Goal: Find specific page/section

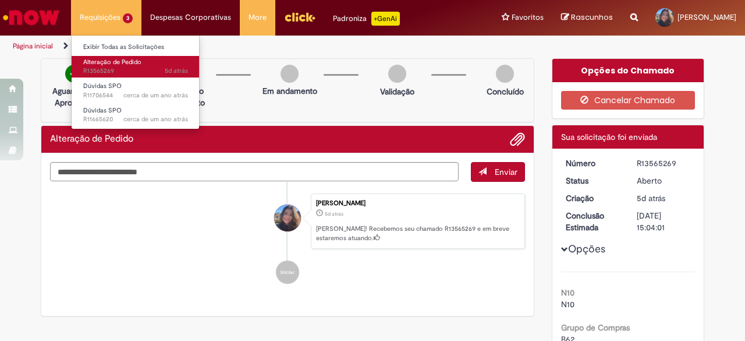
click at [118, 62] on span "Alteração de Pedido" at bounding box center [112, 62] width 58 height 9
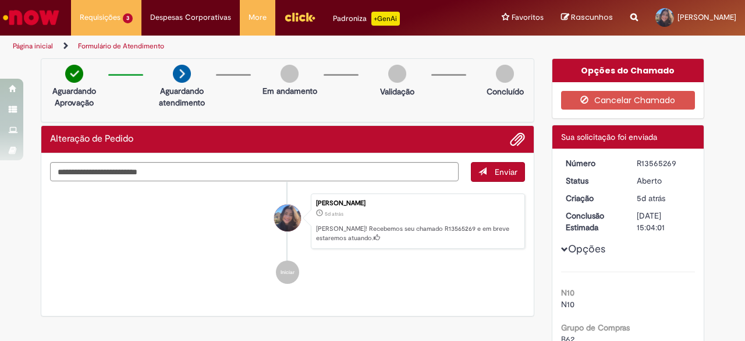
click at [37, 18] on img "Ir para a Homepage" at bounding box center [31, 17] width 60 height 23
